Goal: Transaction & Acquisition: Purchase product/service

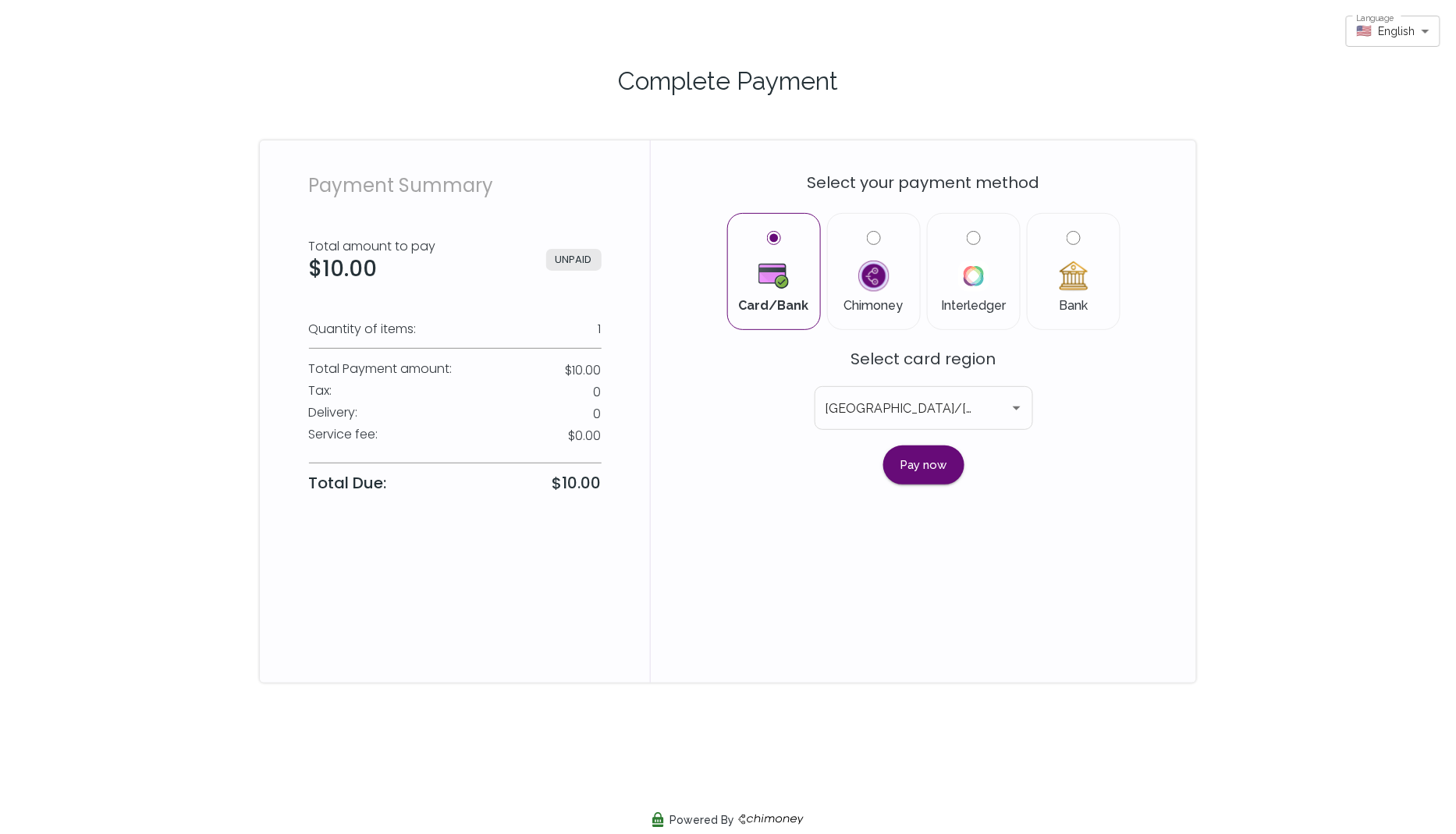
click at [1070, 229] on div "Bank" at bounding box center [1074, 272] width 94 height 117
click at [1071, 238] on input "Bank" at bounding box center [1073, 238] width 14 height 14
radio input "true"
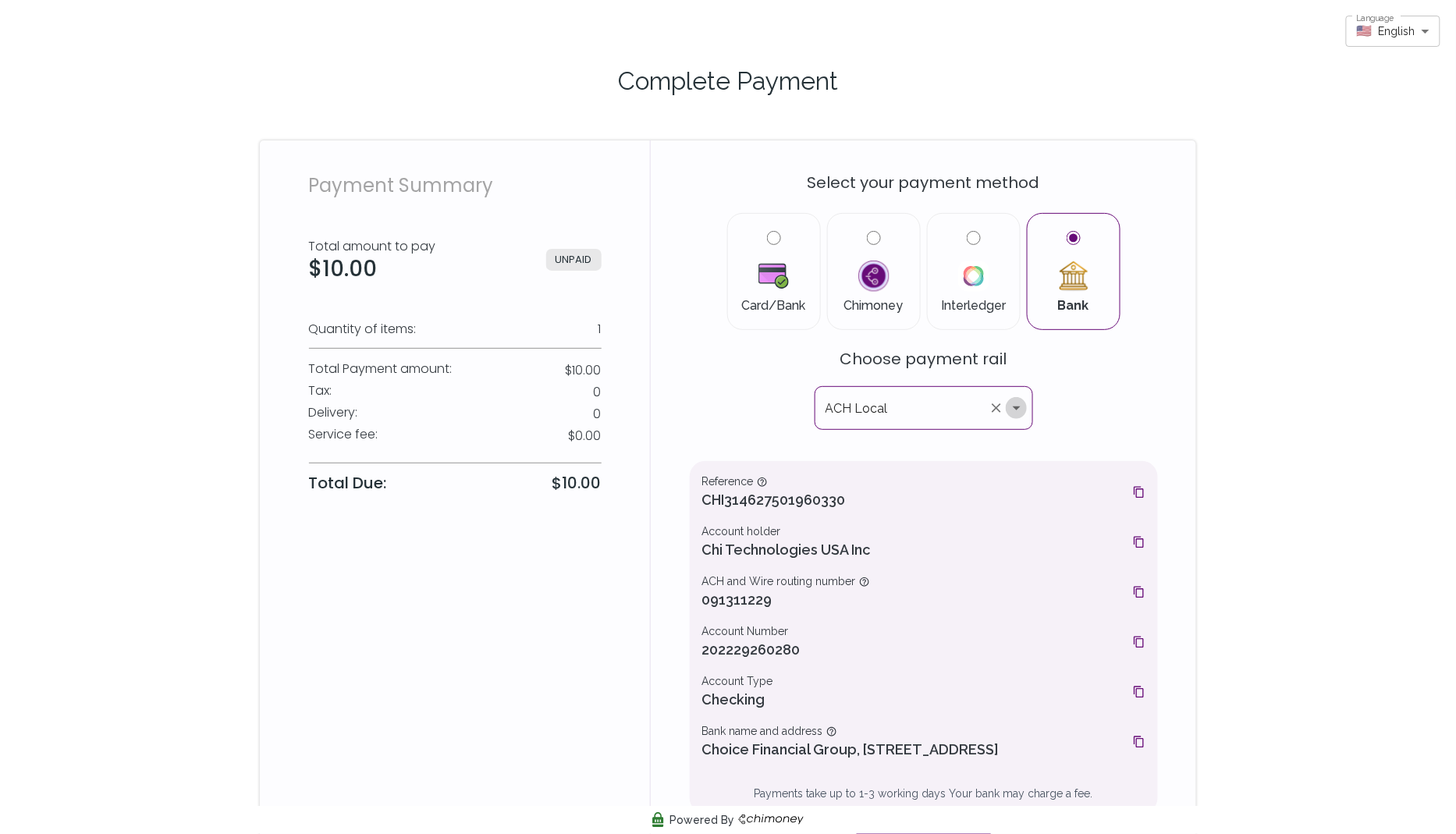
click at [1014, 412] on icon "Open" at bounding box center [1016, 408] width 18 height 18
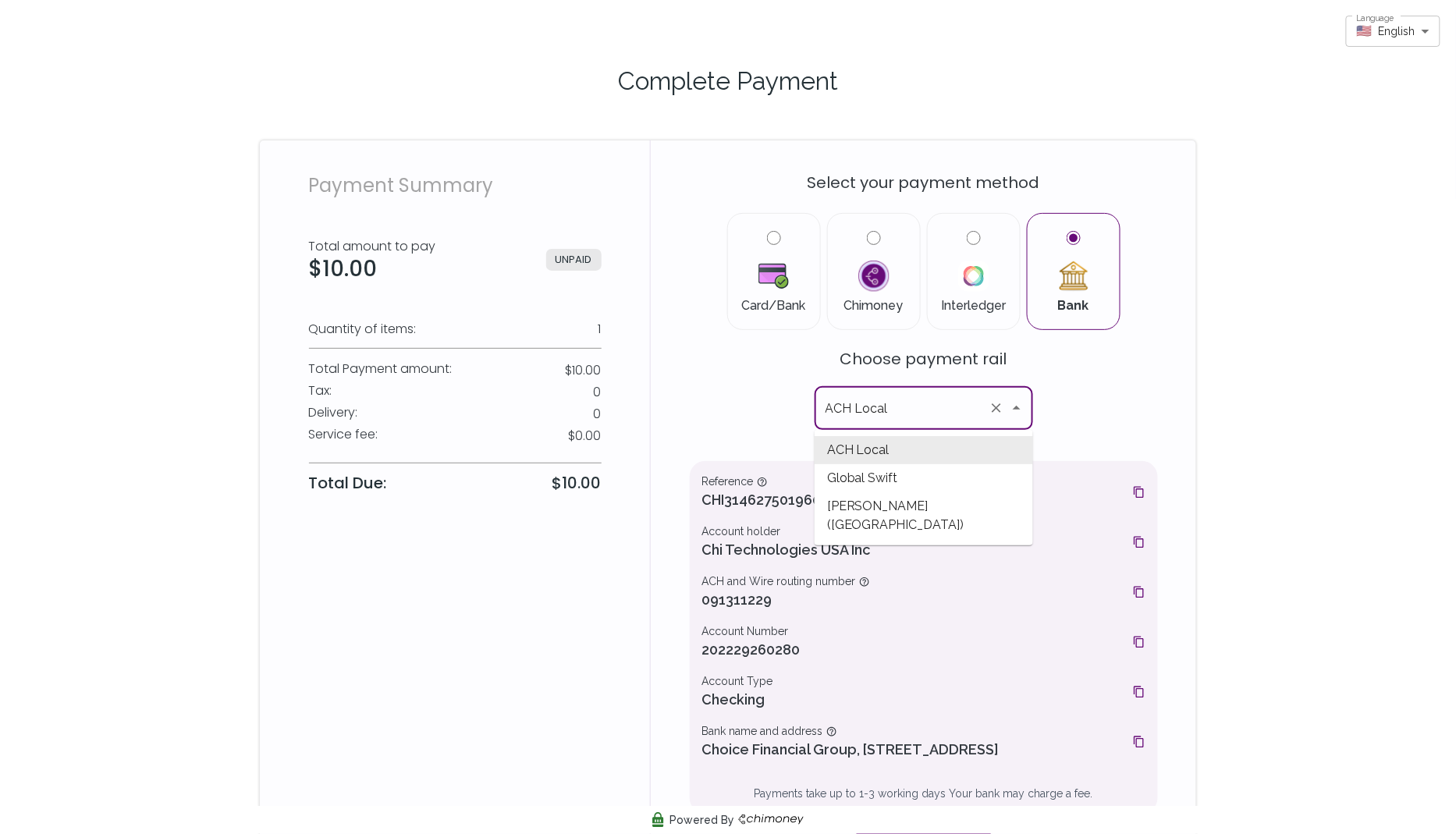
click at [1157, 396] on div "Select your payment method Card/Bank Chimoney Interledger Bank Choose payment r…" at bounding box center [923, 519] width 545 height 759
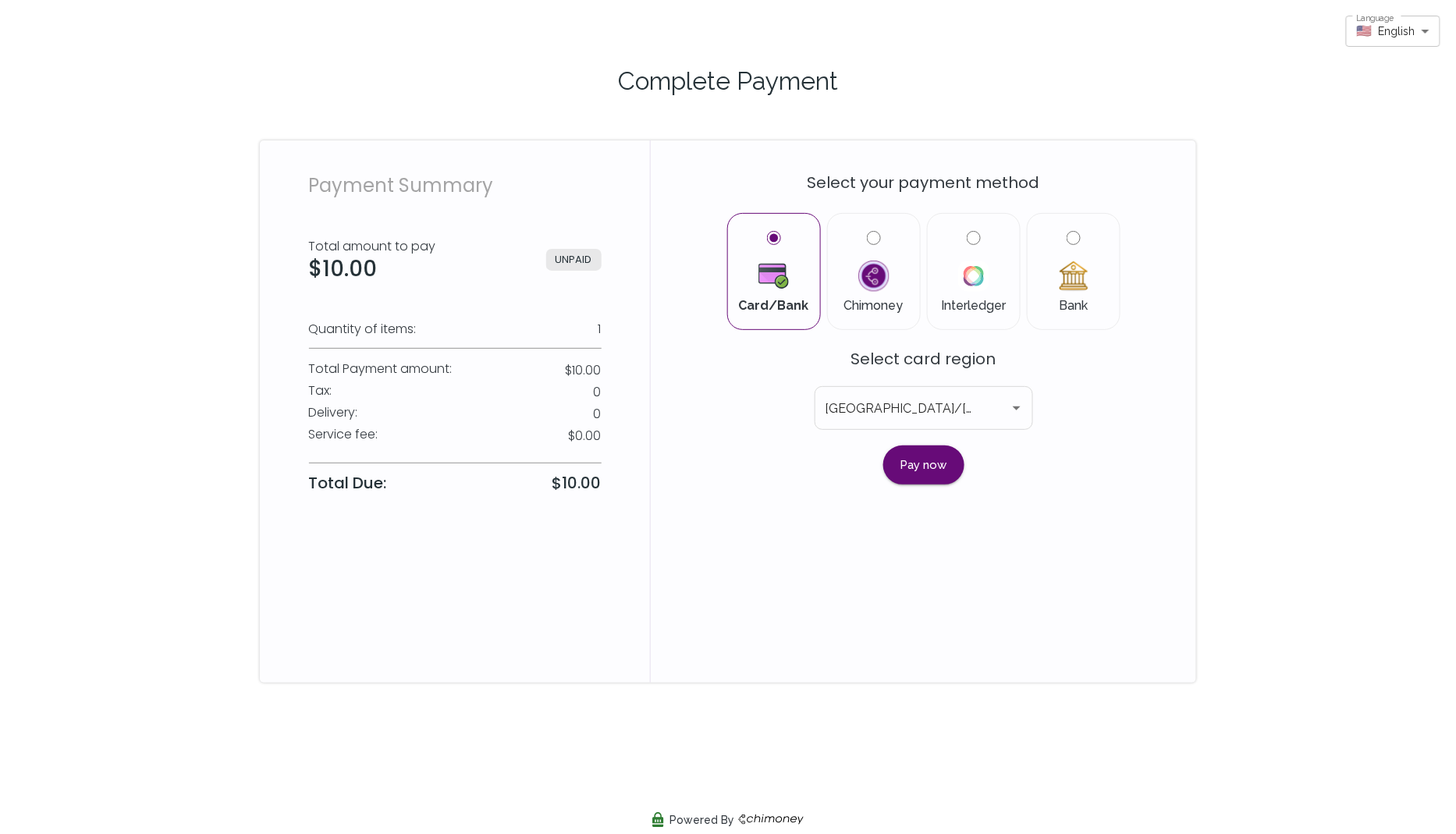
click at [1085, 236] on label "Bank" at bounding box center [1073, 271] width 67 height 81
click at [1081, 236] on input "Bank" at bounding box center [1073, 238] width 14 height 14
radio input "true"
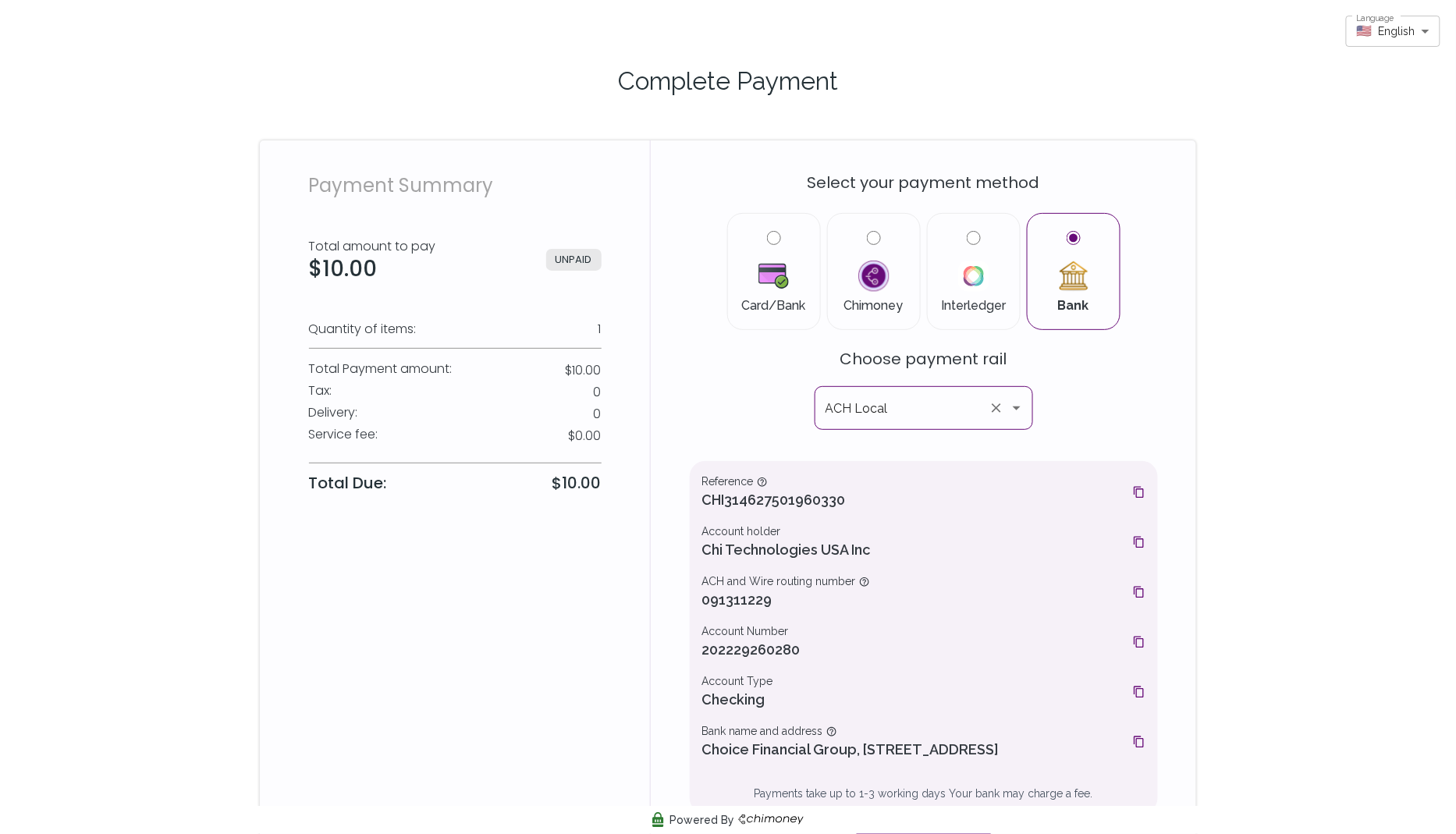
click at [1011, 404] on icon "Open" at bounding box center [1016, 408] width 18 height 18
click at [1128, 421] on div "Select your payment method Card/Bank Chimoney Interledger Bank Choose payment r…" at bounding box center [924, 510] width 468 height 703
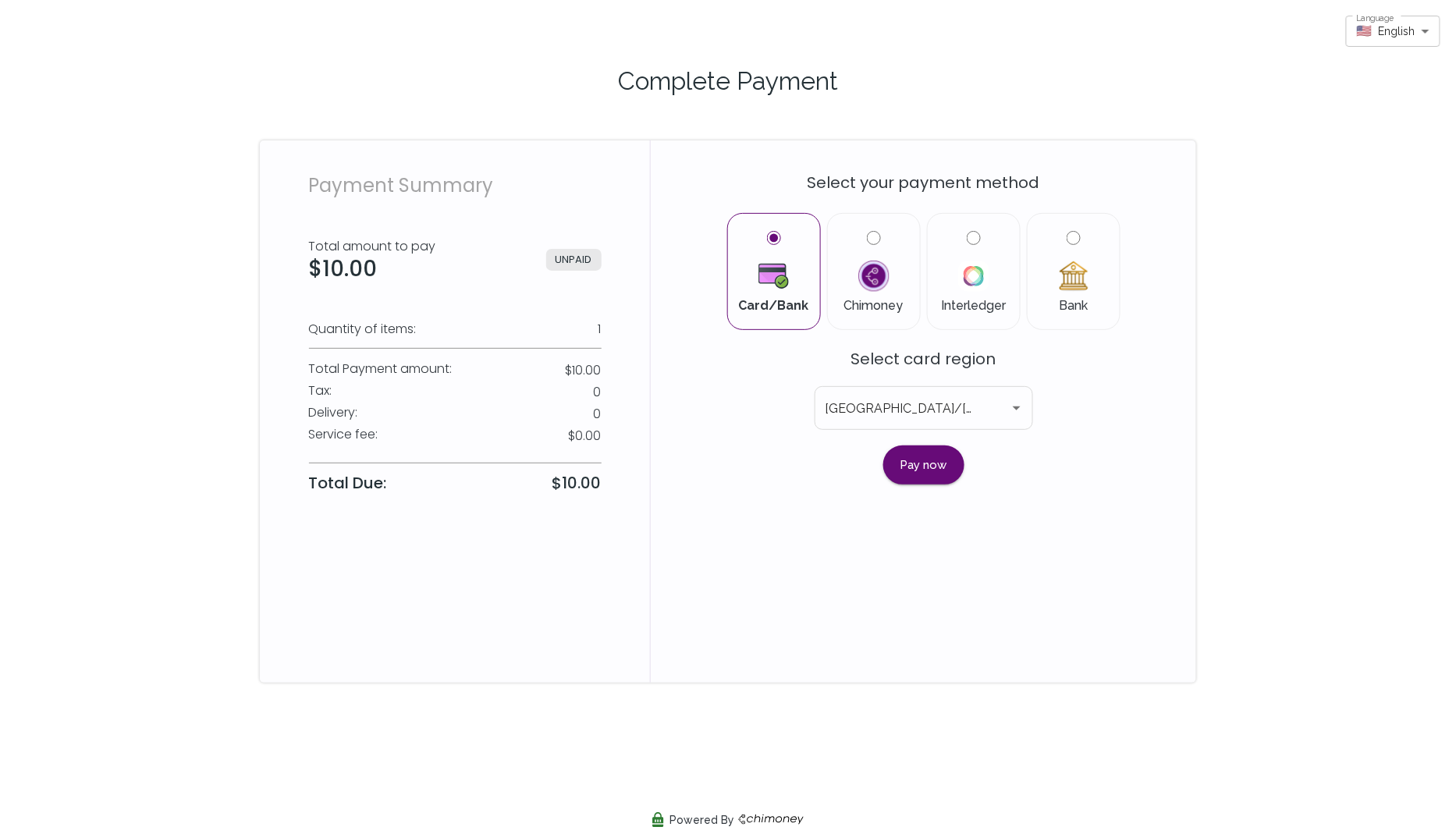
click at [1078, 233] on input "Bank" at bounding box center [1073, 238] width 14 height 14
radio input "true"
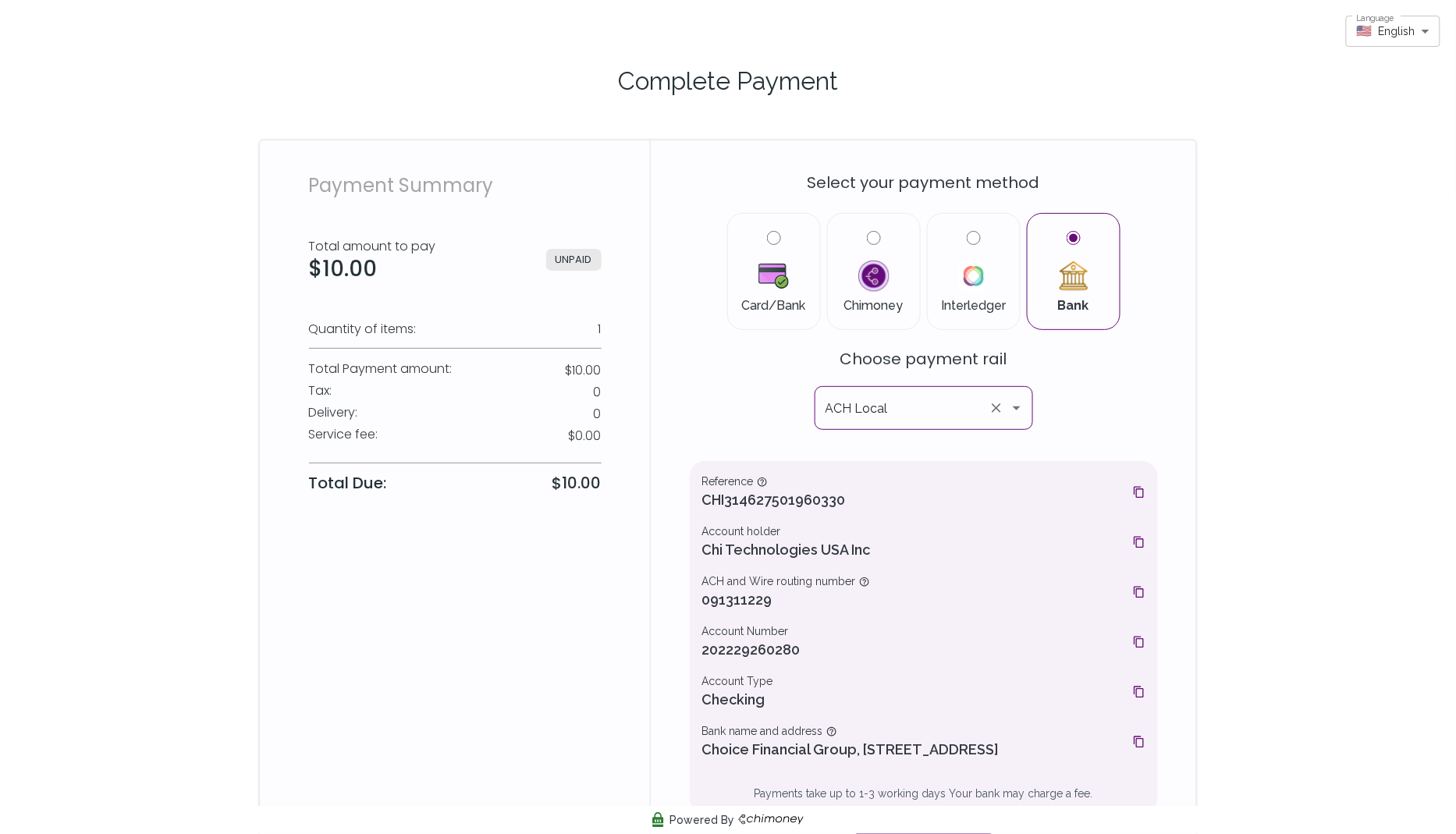
click at [1015, 405] on icon "Open" at bounding box center [1016, 408] width 18 height 18
click at [1085, 416] on div "Select your payment method Card/Bank Chimoney Interledger Bank Choose payment r…" at bounding box center [924, 510] width 468 height 703
